Goal: Find specific page/section: Find specific page/section

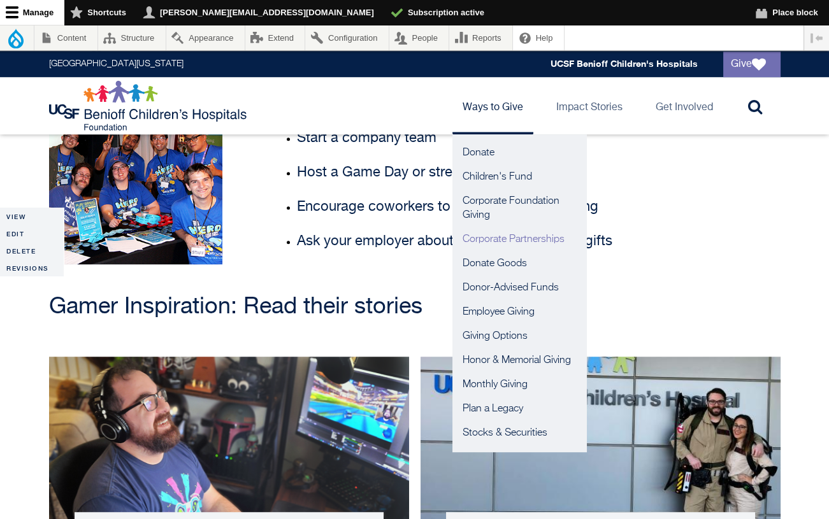
click at [491, 239] on link "Corporate Partnerships" at bounding box center [520, 240] width 134 height 24
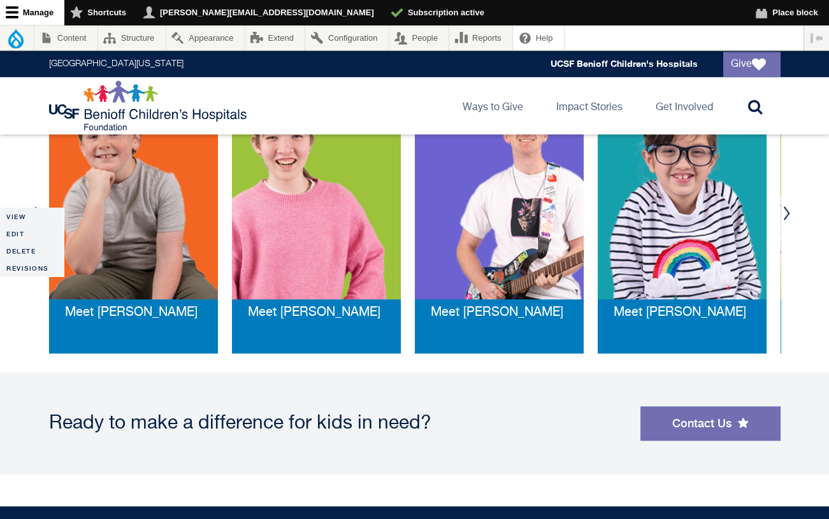
scroll to position [1644, 0]
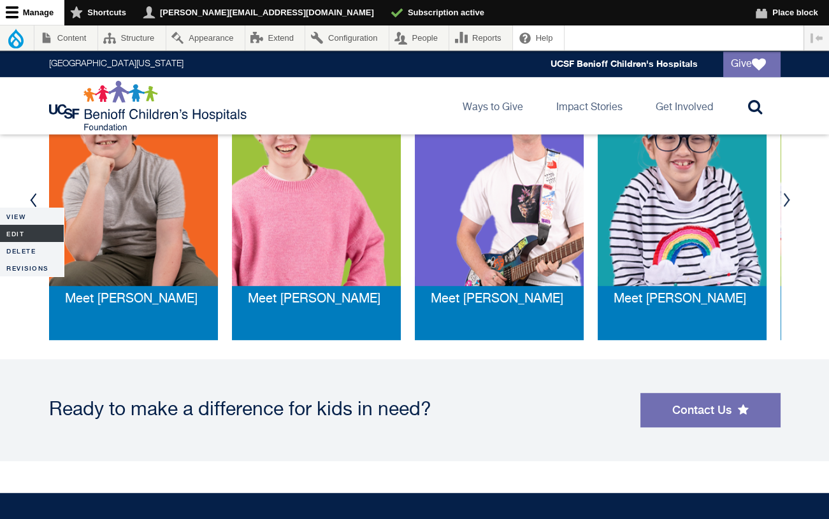
click at [33, 232] on link "Edit" at bounding box center [32, 233] width 64 height 17
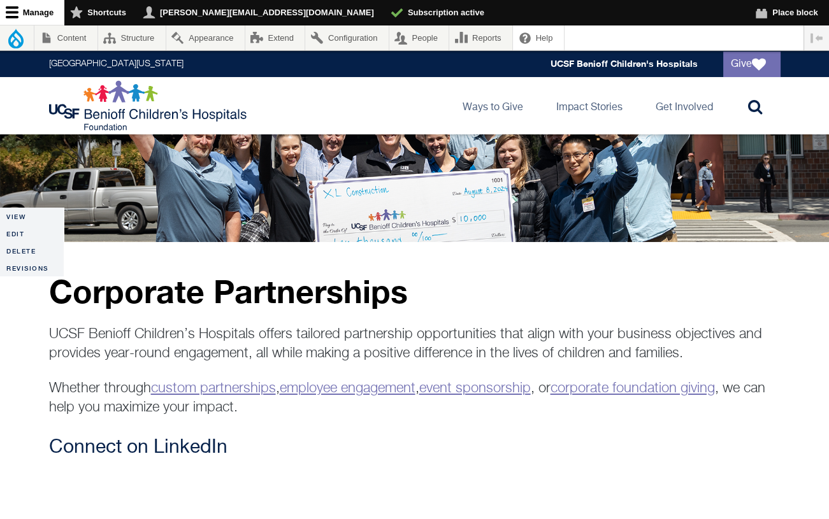
scroll to position [147, 0]
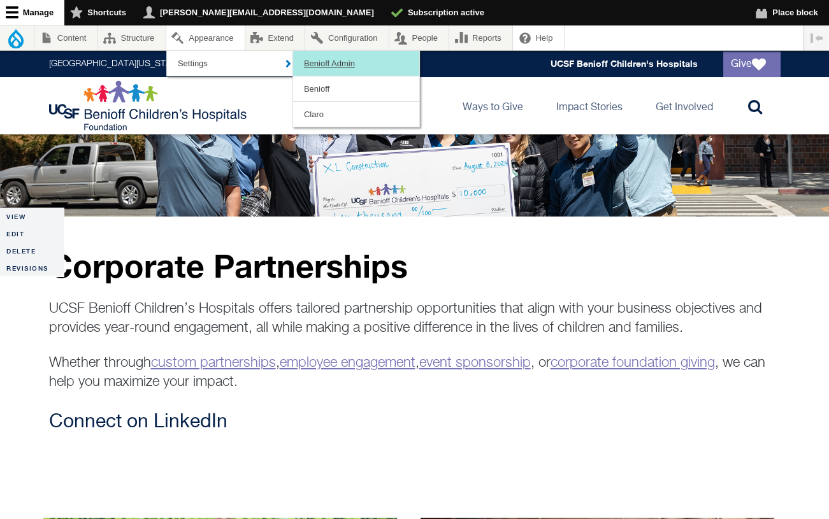
click at [341, 66] on link "Benioff Admin" at bounding box center [356, 63] width 126 height 25
